Goal: Transaction & Acquisition: Purchase product/service

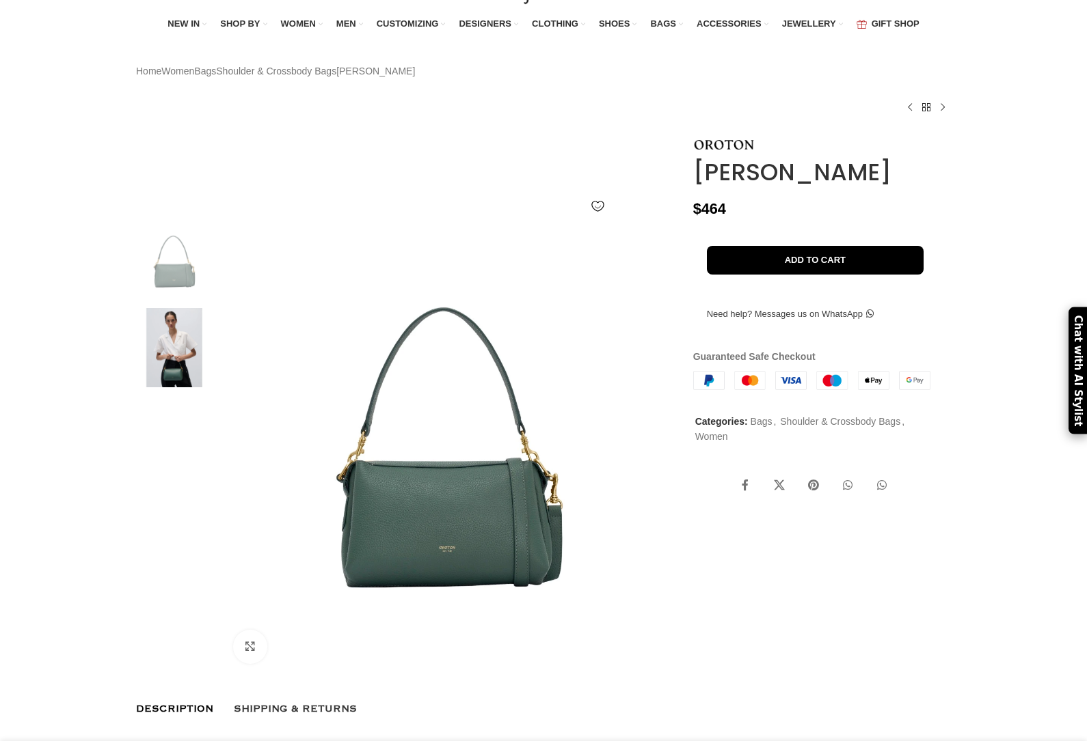
click at [799, 187] on h1 "[PERSON_NAME]" at bounding box center [822, 173] width 258 height 28
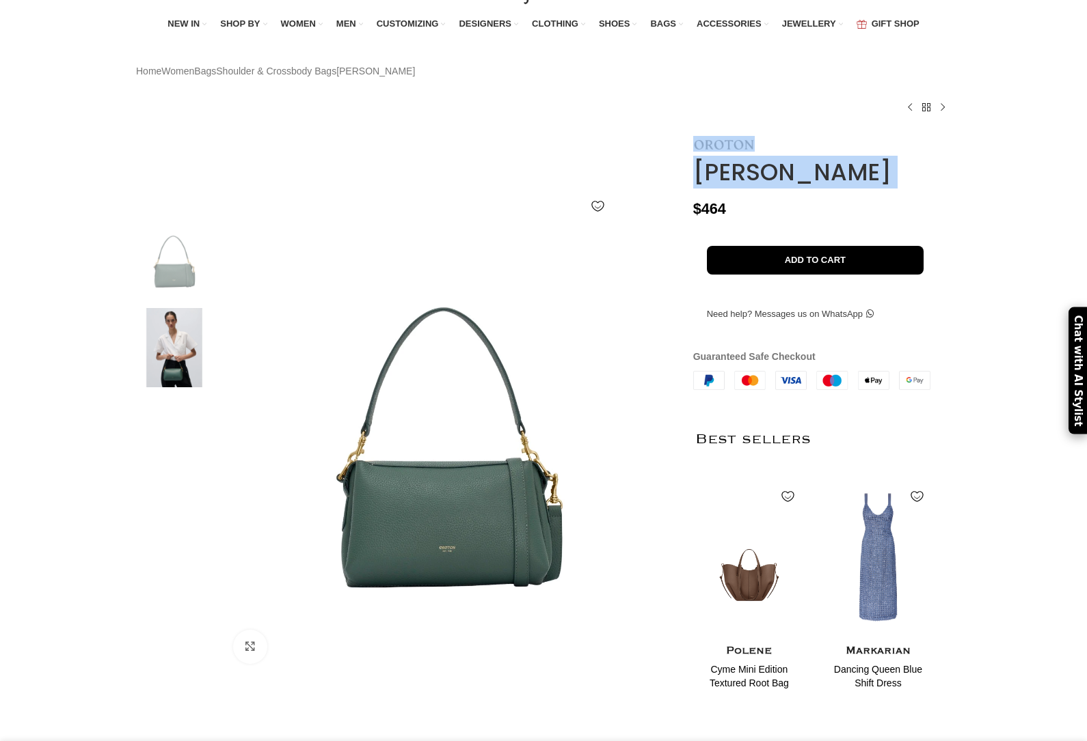
scroll to position [0, 288]
copy div "[PERSON_NAME]"
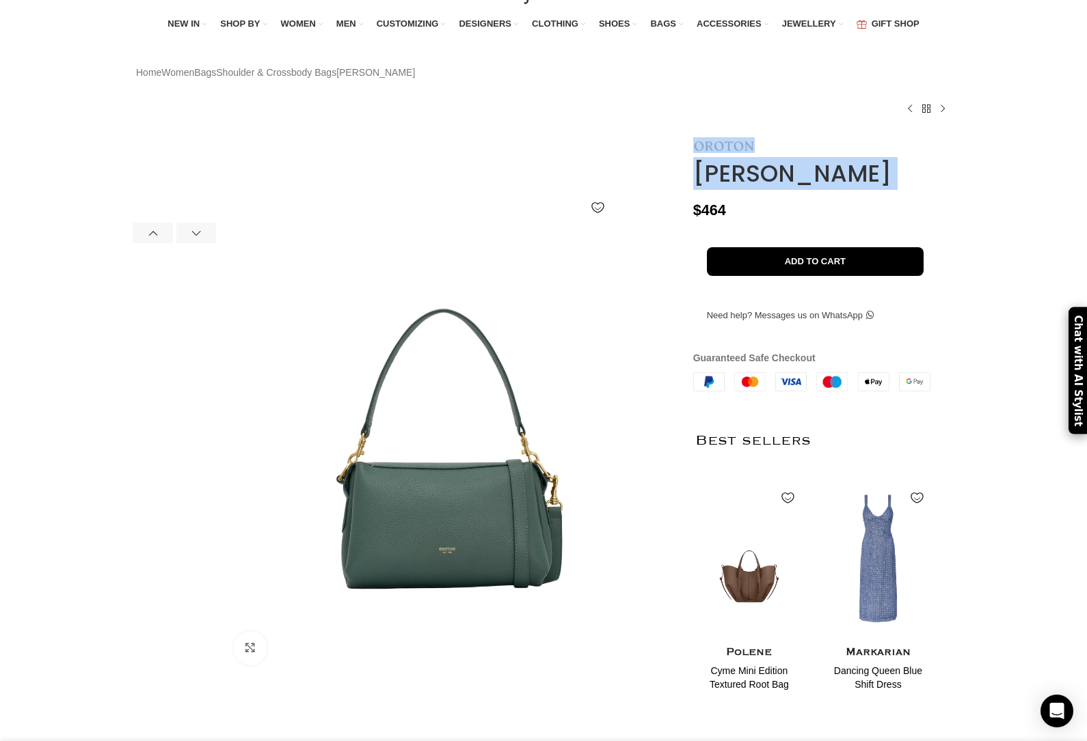
click at [938, 219] on div "$ 464" at bounding box center [822, 211] width 258 height 18
copy div "$ 464"
